Goal: Find specific page/section

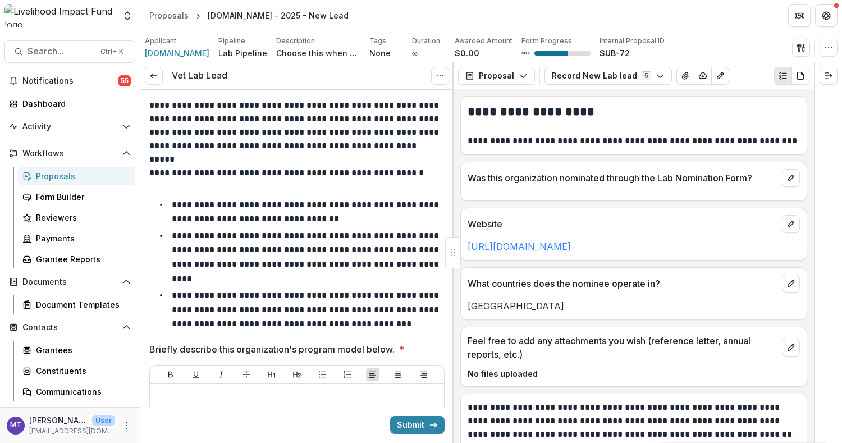
scroll to position [318, 0]
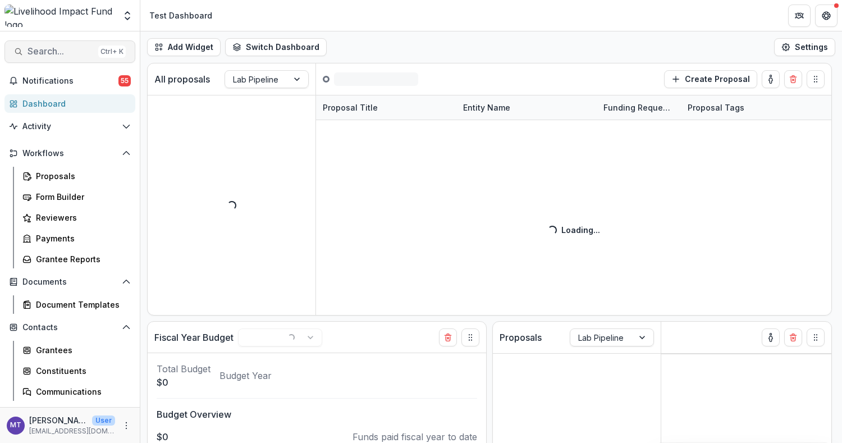
click at [79, 53] on span "Search..." at bounding box center [60, 51] width 66 height 11
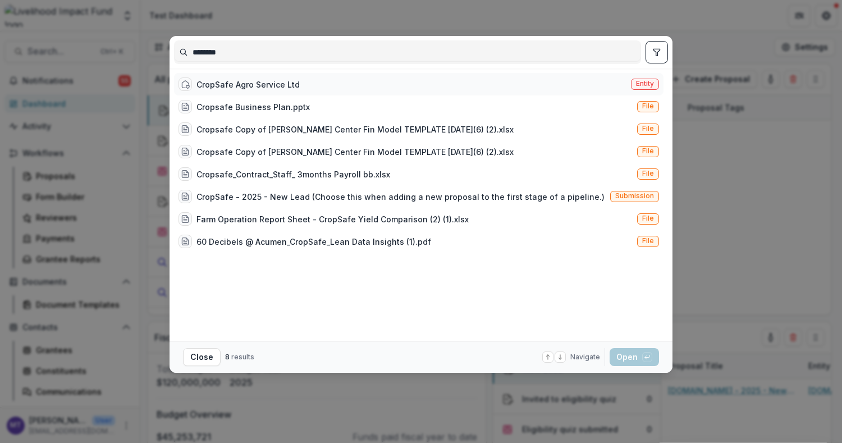
type input "********"
click at [284, 86] on div "CropSafe Agro Service Ltd" at bounding box center [247, 85] width 103 height 12
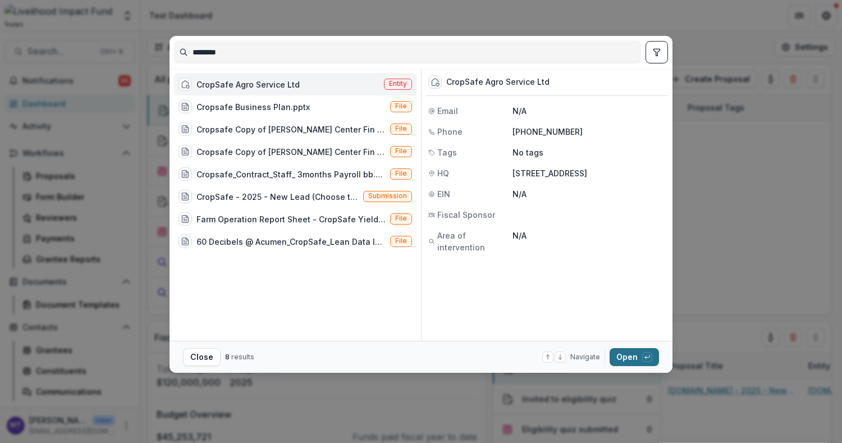
click at [636, 354] on button "Open with enter key" at bounding box center [633, 357] width 49 height 18
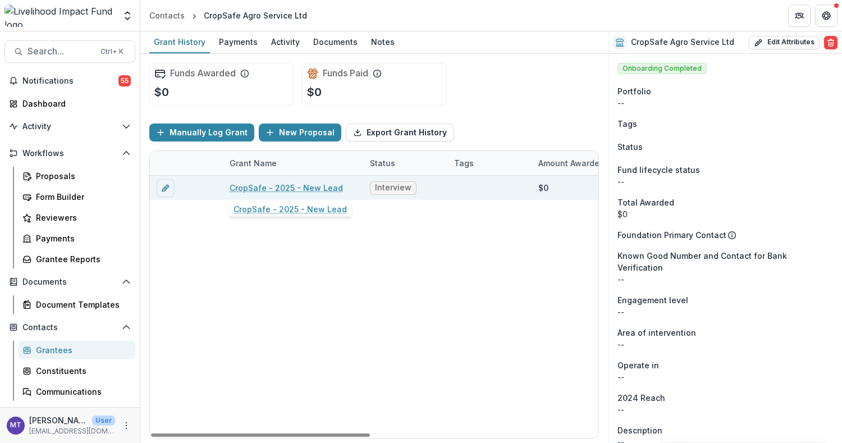
click at [300, 183] on link "CropSafe - 2025 - New Lead" at bounding box center [286, 188] width 113 height 12
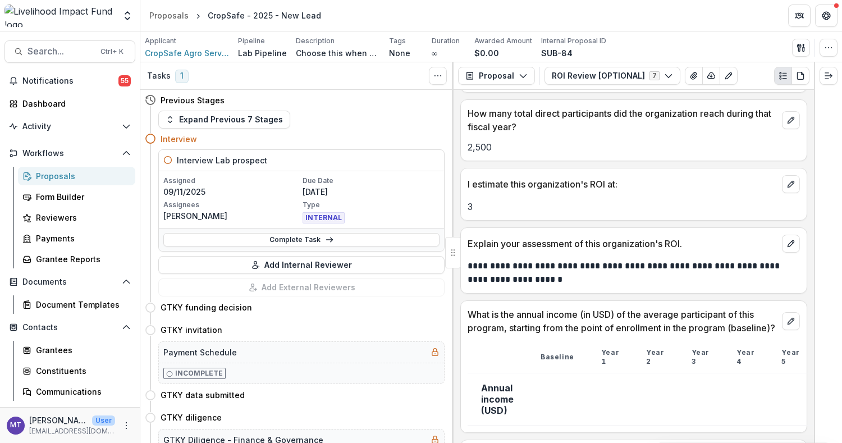
scroll to position [132, 0]
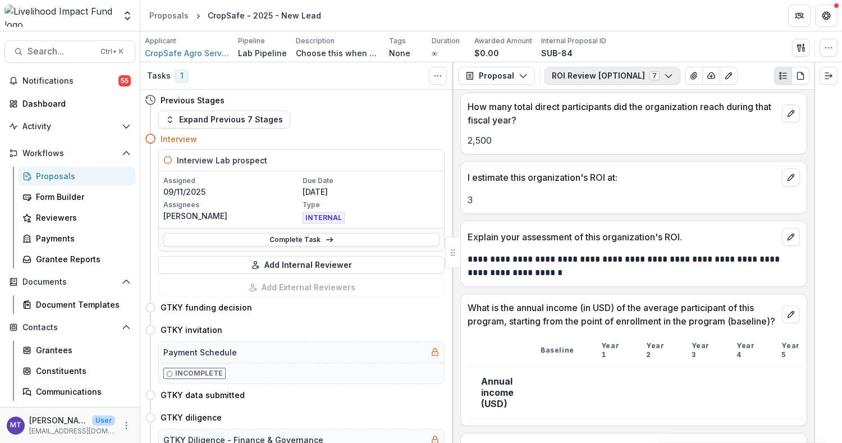
click at [611, 81] on button "ROI Review [OPTIONAL] 7" at bounding box center [612, 76] width 136 height 18
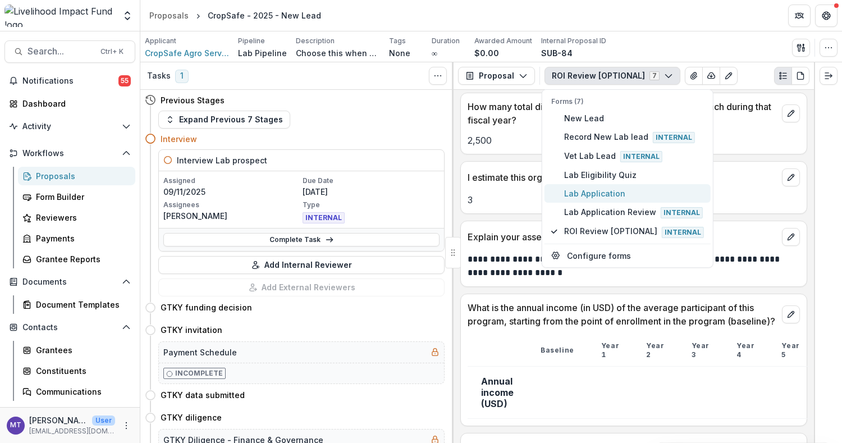
click at [607, 192] on span "Lab Application" at bounding box center [634, 193] width 140 height 12
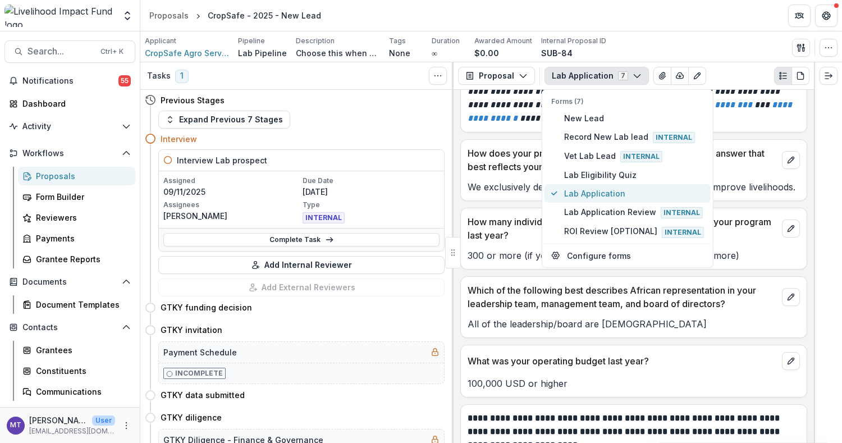
scroll to position [285, 0]
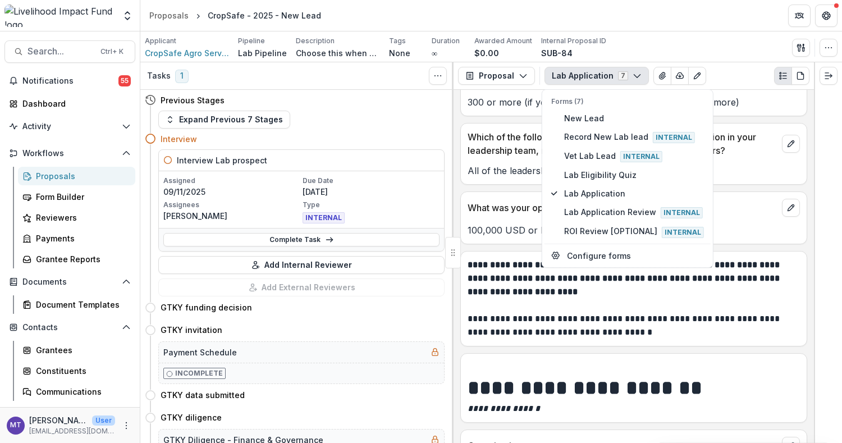
click at [533, 312] on p "**********" at bounding box center [631, 325] width 329 height 27
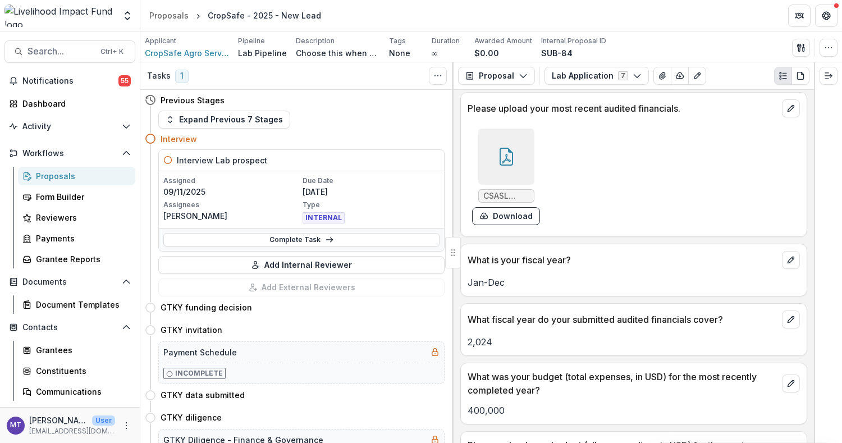
scroll to position [1412, 0]
click at [497, 148] on icon at bounding box center [506, 157] width 18 height 18
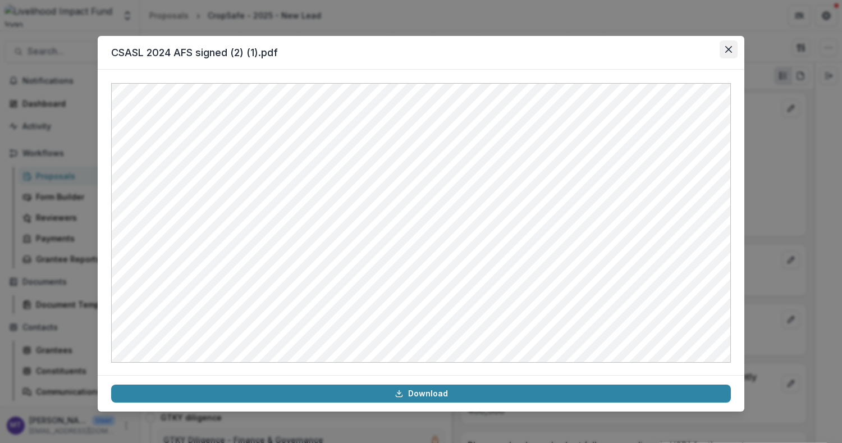
click at [727, 53] on button "Close" at bounding box center [728, 49] width 18 height 18
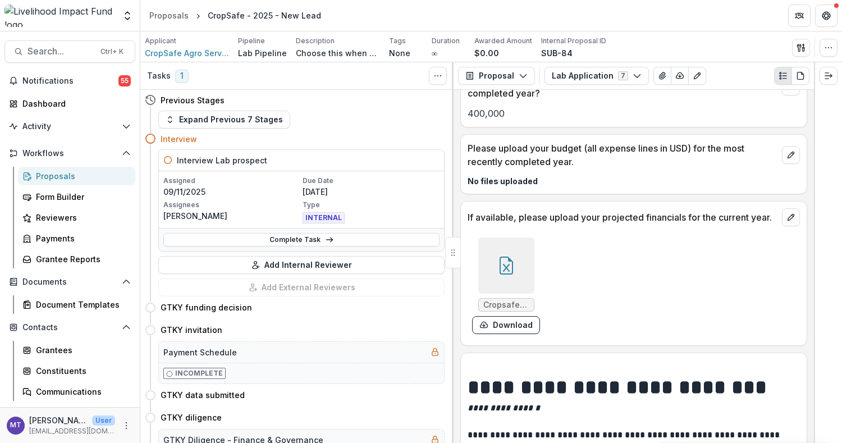
scroll to position [1712, 0]
